Goal: Transaction & Acquisition: Purchase product/service

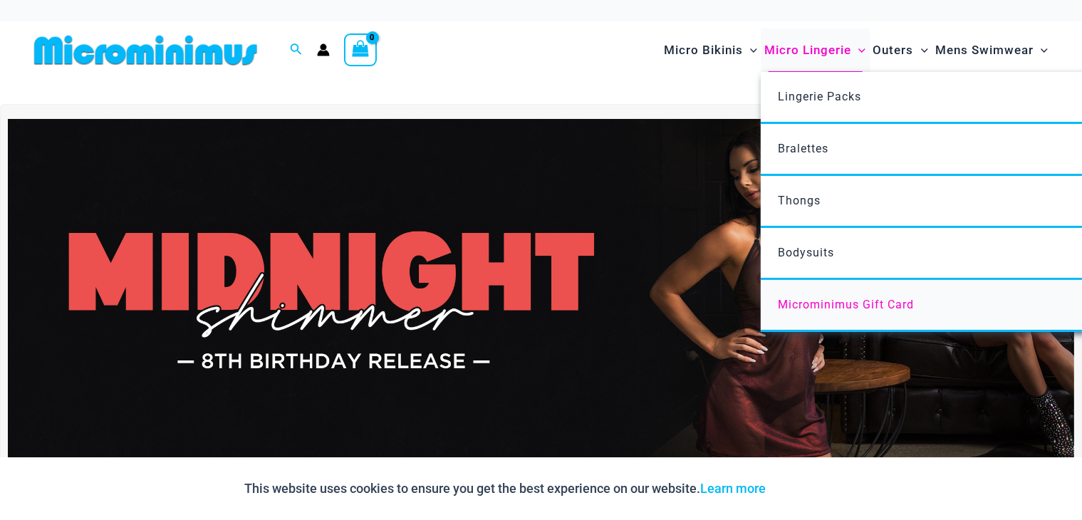
click at [817, 303] on span "Microminimus Gift Card" at bounding box center [846, 305] width 136 height 14
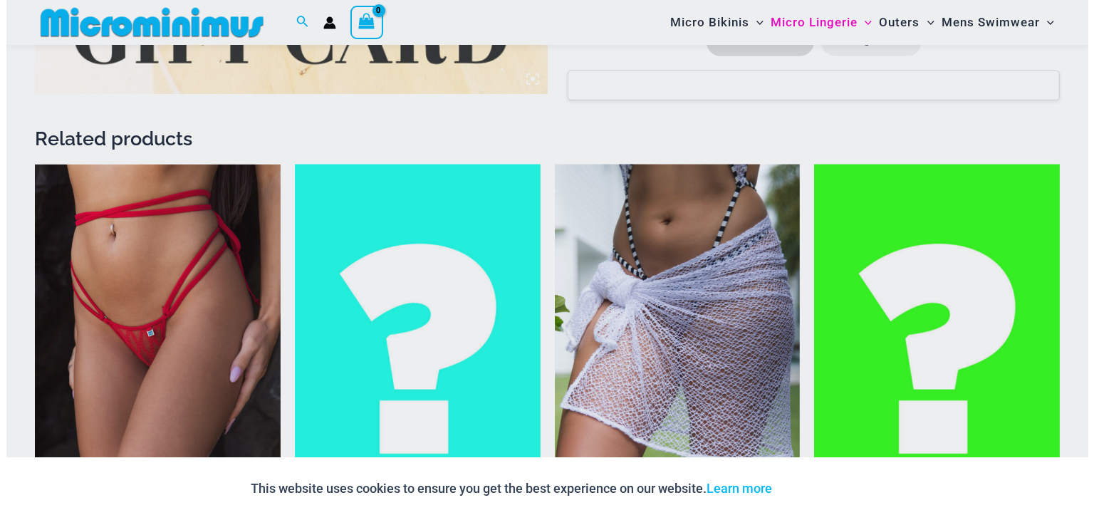
scroll to position [980, 0]
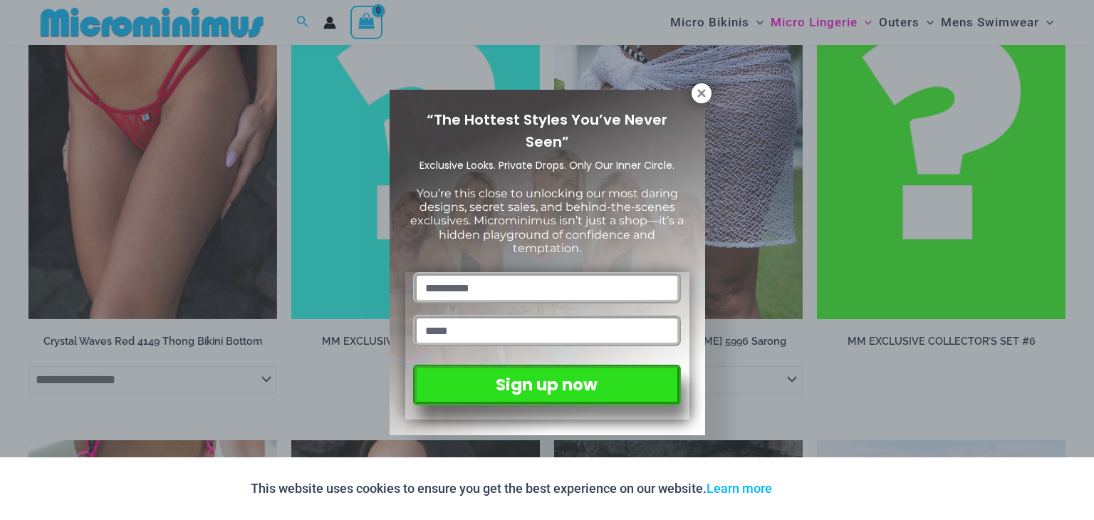
drag, startPoint x: 1090, startPoint y: 62, endPoint x: 1090, endPoint y: -62, distance: 123.9
